Goal: Transaction & Acquisition: Subscribe to service/newsletter

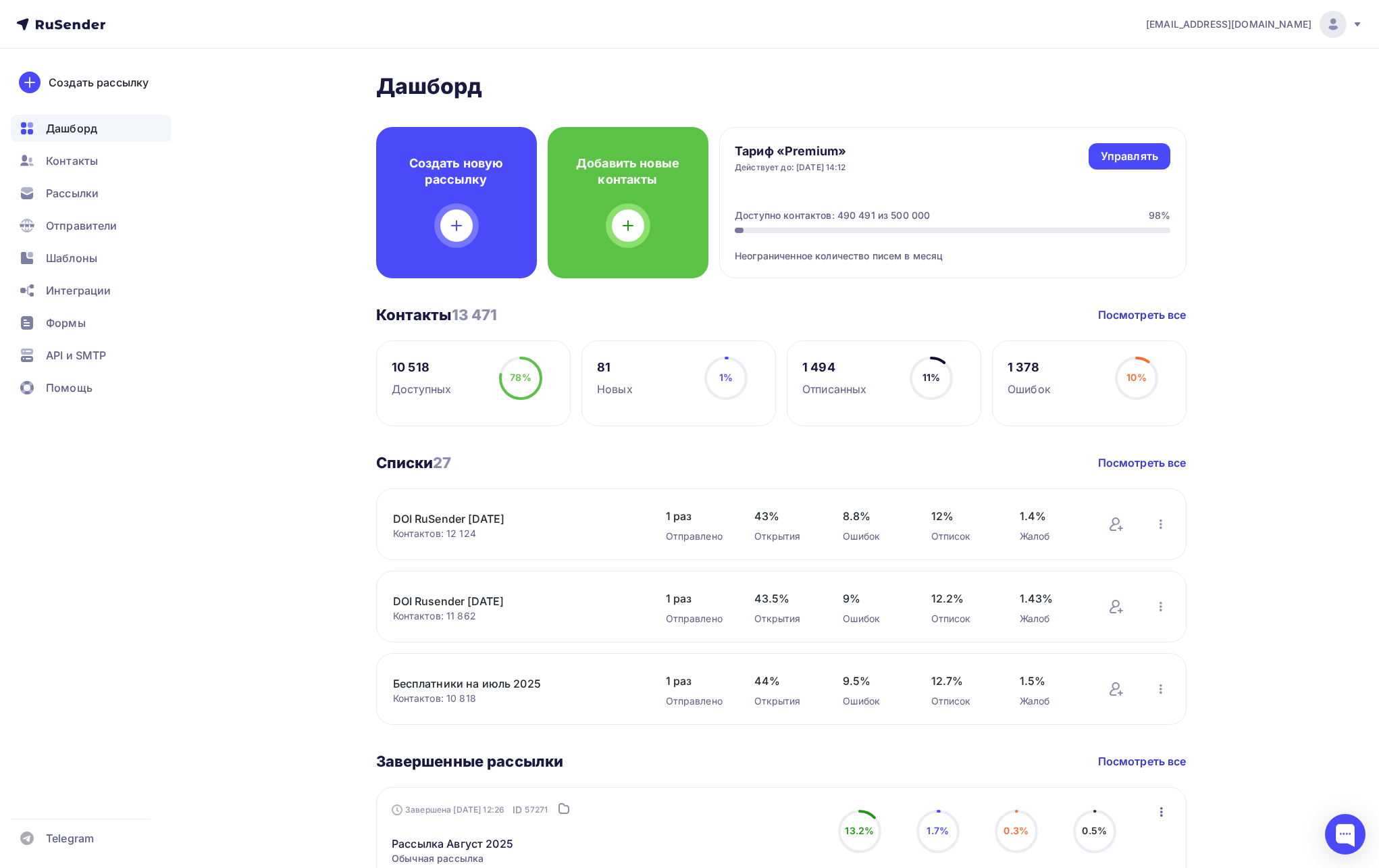
click at [1288, 23] on span "[EMAIL_ADDRESS][DOMAIN_NAME]" at bounding box center [1228, 24] width 166 height 14
click at [1190, 120] on span "Выйти" at bounding box center [1177, 123] width 35 height 17
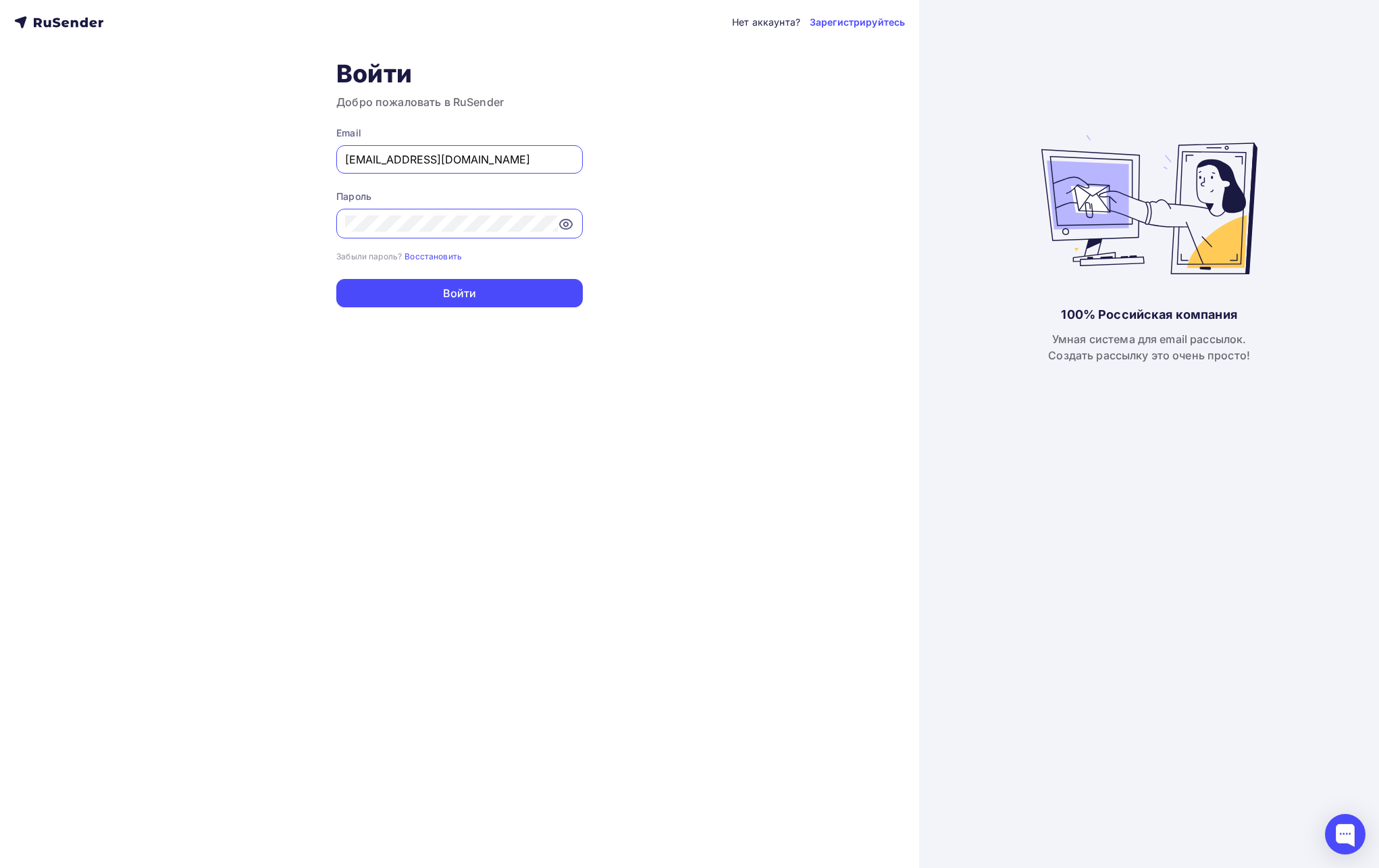
click at [508, 153] on input "[EMAIL_ADDRESS][DOMAIN_NAME]" at bounding box center [459, 160] width 229 height 17
type input "[EMAIL_ADDRESS][DOMAIN_NAME]"
click at [478, 298] on button "Войти" at bounding box center [459, 293] width 246 height 29
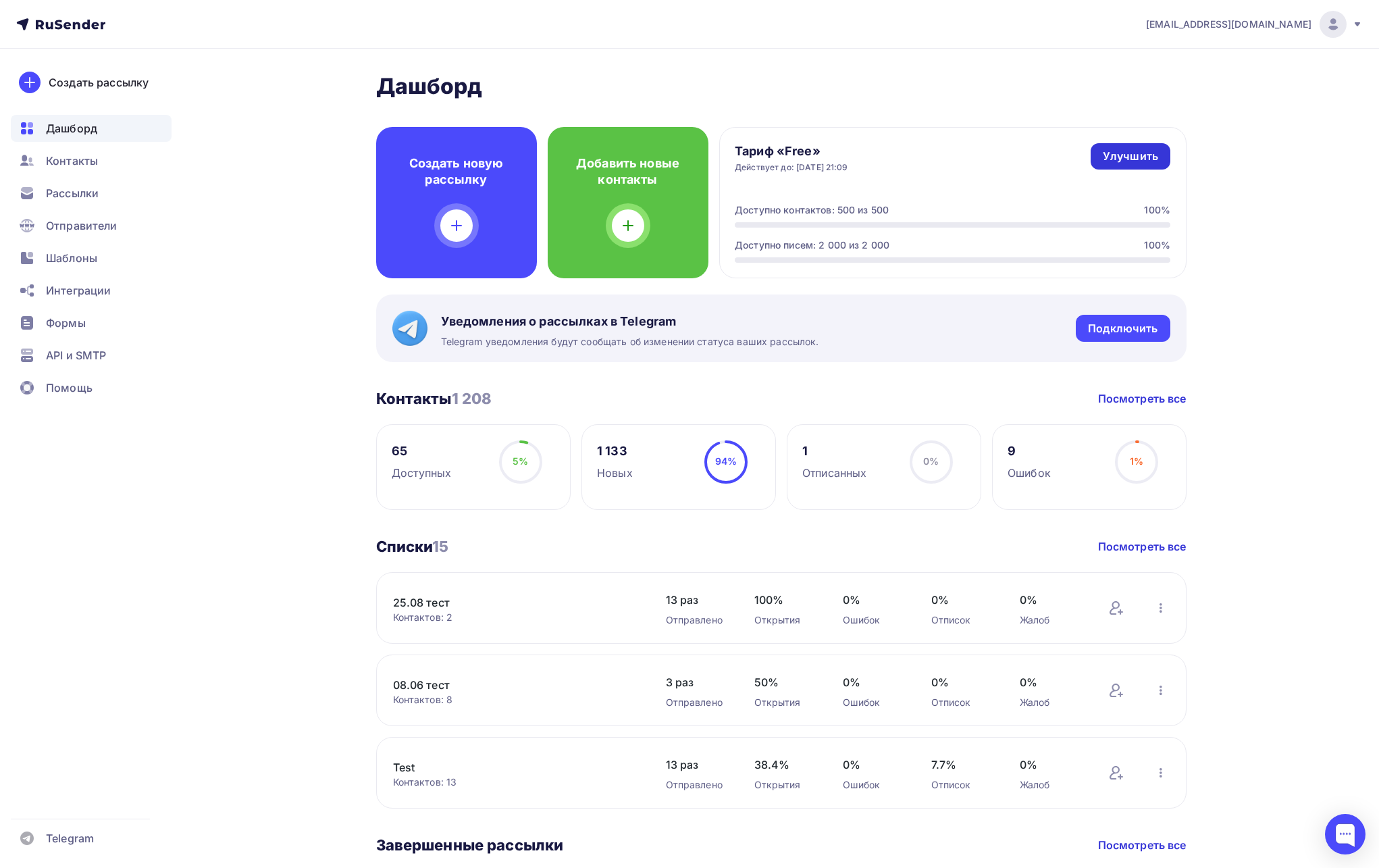
click at [1128, 156] on div "Улучшить" at bounding box center [1131, 156] width 56 height 16
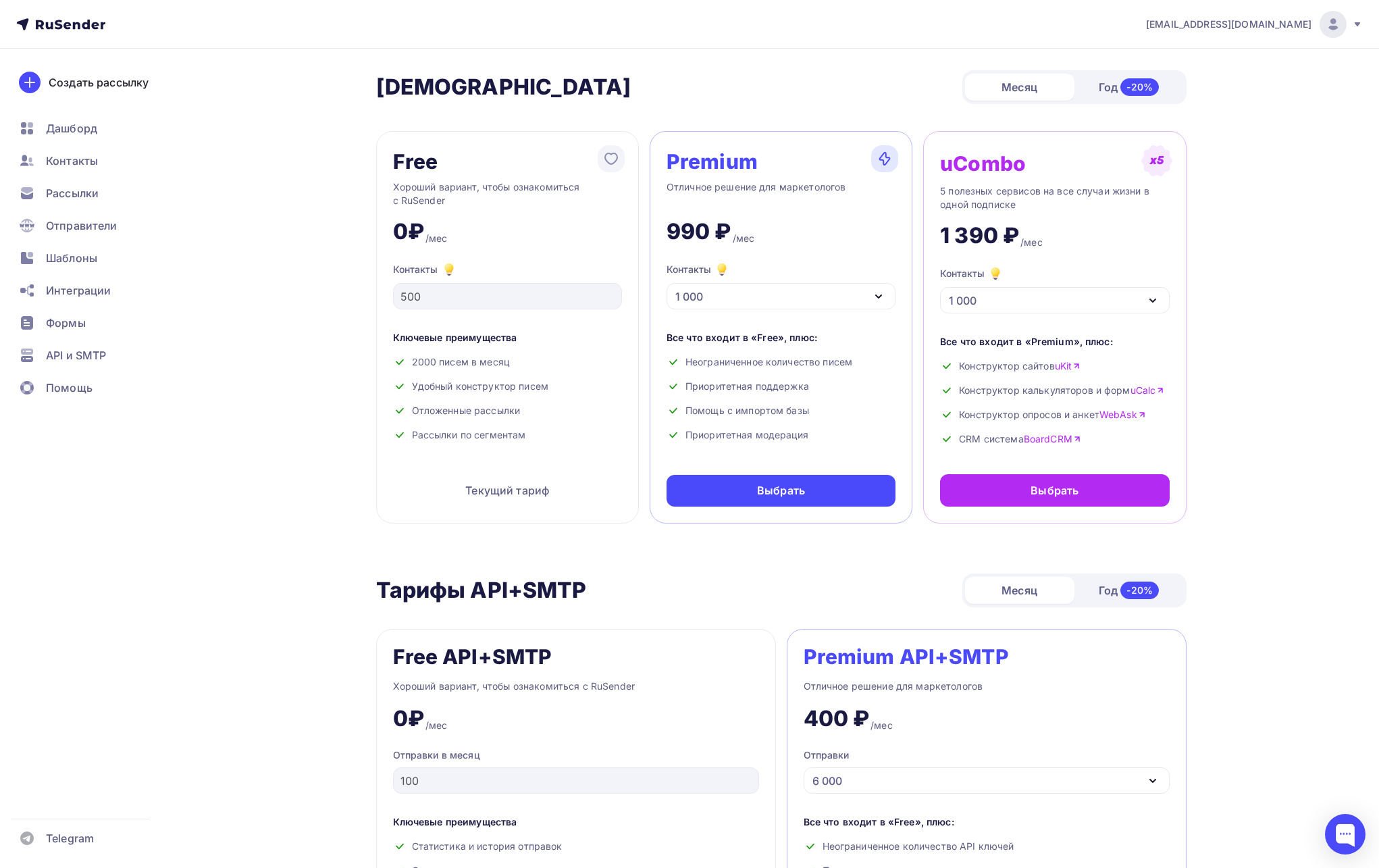
click at [741, 292] on div "1 000" at bounding box center [781, 296] width 229 height 26
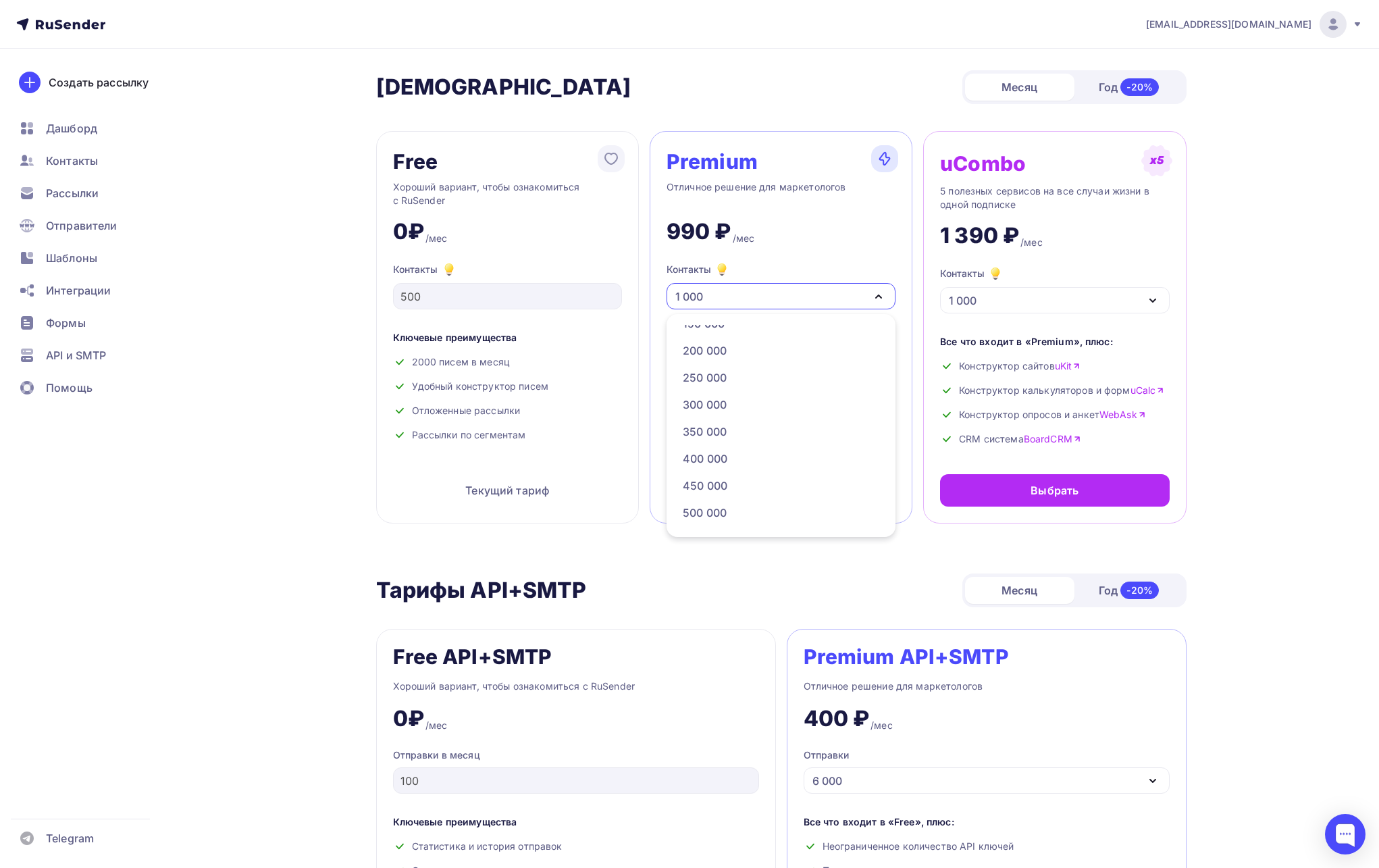
scroll to position [3, 0]
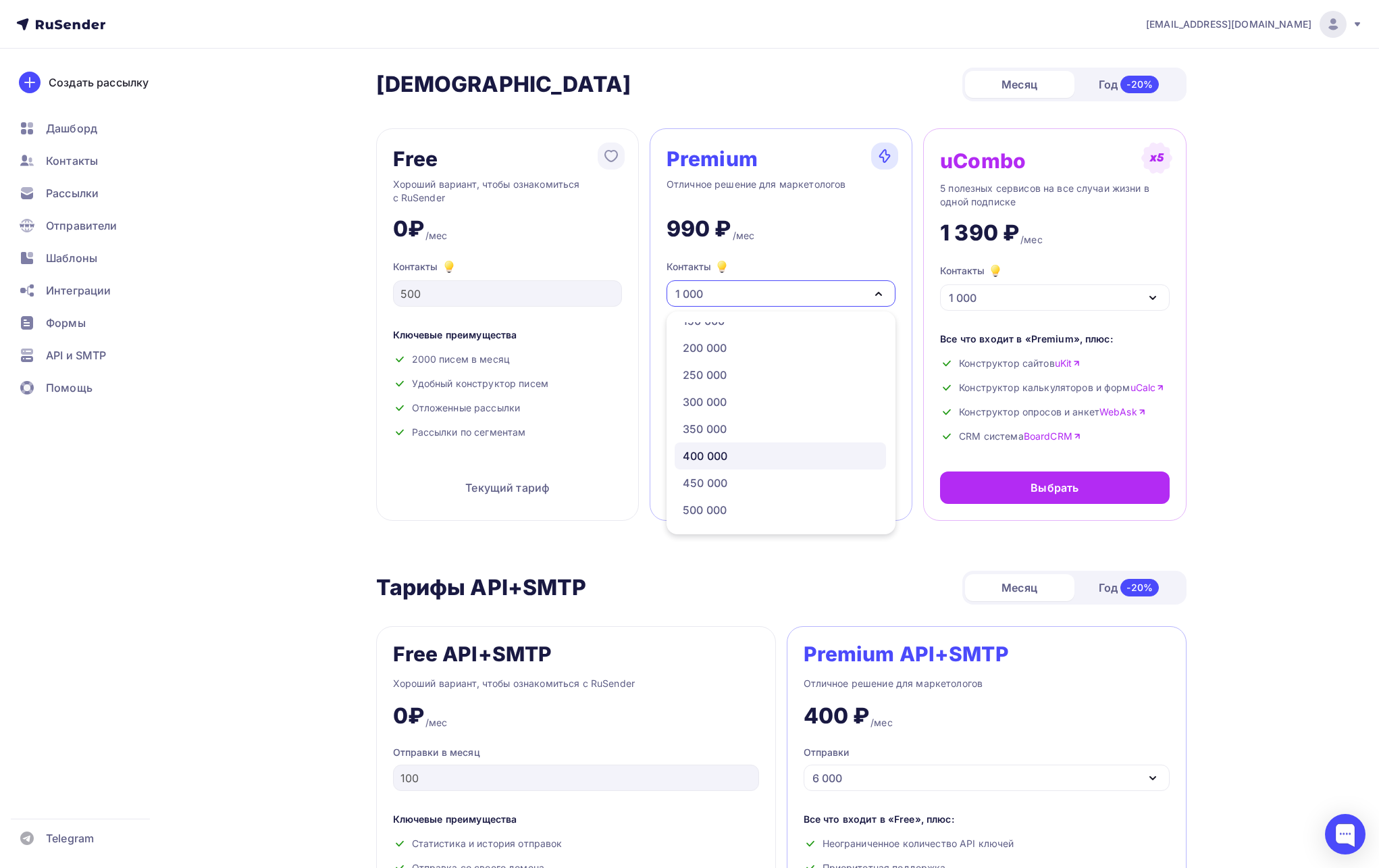
click at [705, 458] on div "400 000" at bounding box center [705, 456] width 44 height 17
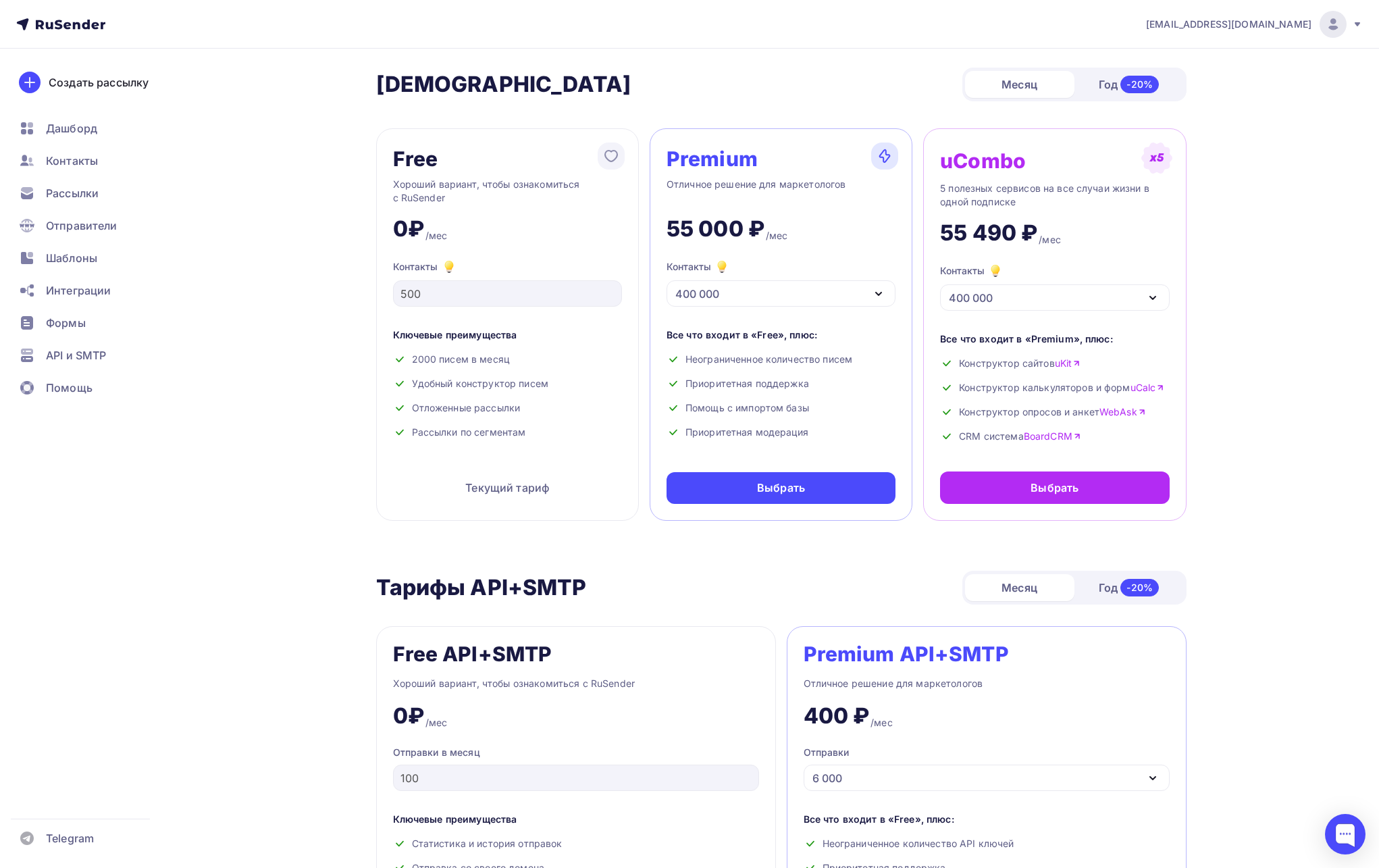
click at [839, 285] on div "400 000" at bounding box center [781, 293] width 229 height 26
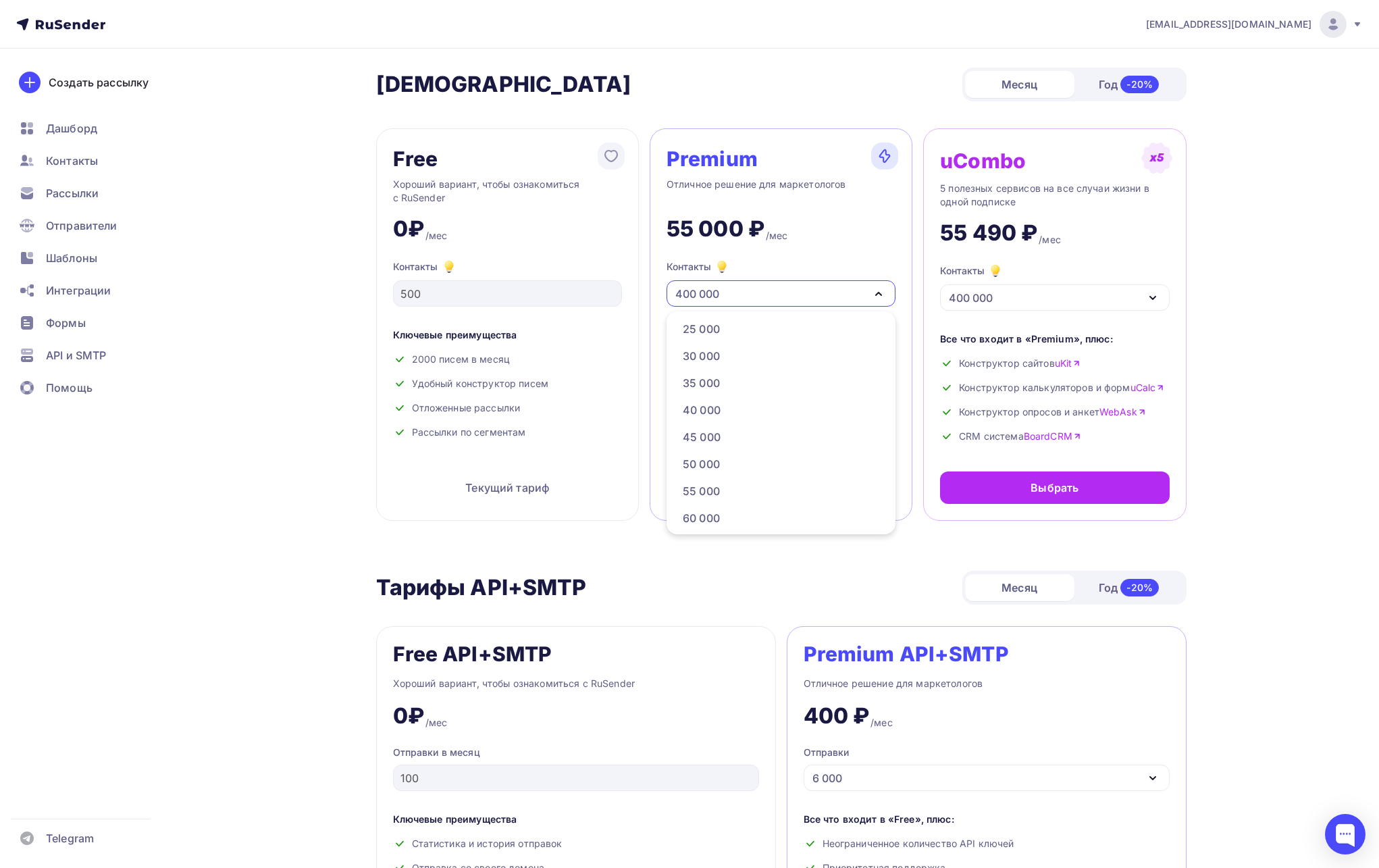
scroll to position [249, 0]
